Goal: Task Accomplishment & Management: Use online tool/utility

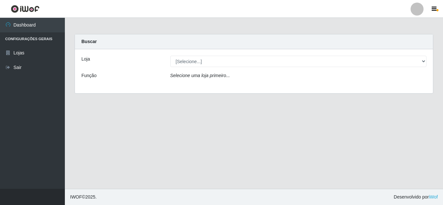
click at [302, 168] on main "Carregando... Buscar Loja [Selecione...] Rede Compras Supermercados - LOJA 5 Fu…" at bounding box center [254, 103] width 378 height 171
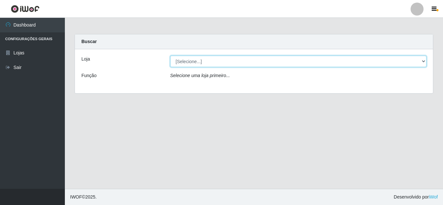
click at [424, 60] on select "[Selecione...] Rede Compras Supermercados - LOJA 5" at bounding box center [298, 61] width 256 height 11
select select "397"
click at [170, 56] on select "[Selecione...] Rede Compras Supermercados - LOJA 5" at bounding box center [298, 61] width 256 height 11
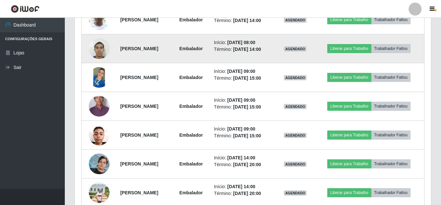
scroll to position [259, 0]
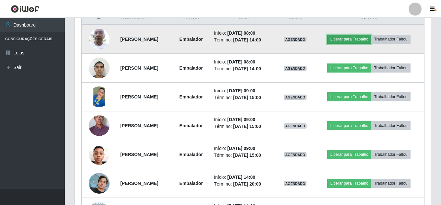
click at [365, 39] on button "Liberar para Trabalho" at bounding box center [349, 39] width 44 height 9
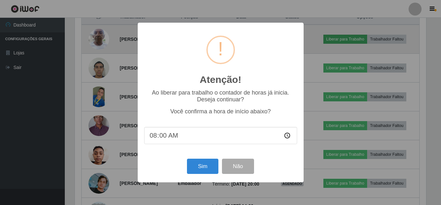
scroll to position [134, 353]
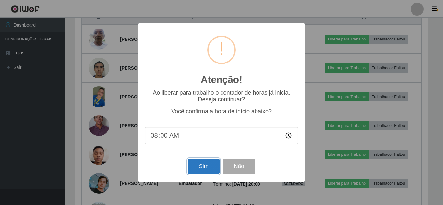
click at [201, 170] on button "Sim" at bounding box center [203, 166] width 31 height 15
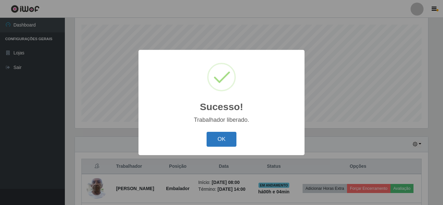
click at [220, 141] on button "OK" at bounding box center [221, 139] width 30 height 15
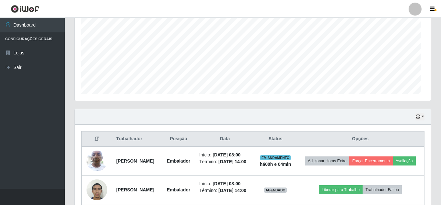
scroll to position [175, 0]
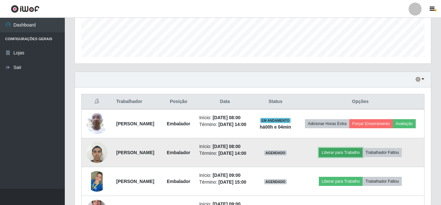
click at [345, 157] on button "Liberar para Trabalho" at bounding box center [341, 152] width 44 height 9
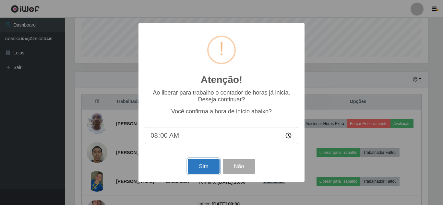
click at [204, 168] on button "Sim" at bounding box center [203, 166] width 31 height 15
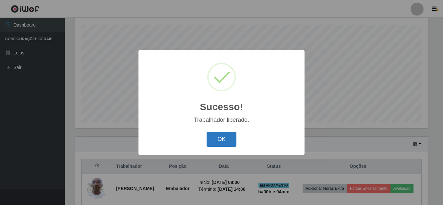
click at [217, 138] on button "OK" at bounding box center [221, 139] width 30 height 15
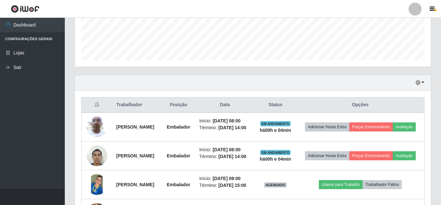
scroll to position [175, 0]
